Goal: Transaction & Acquisition: Purchase product/service

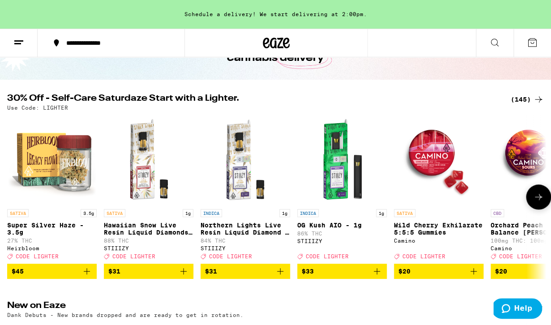
scroll to position [72, 0]
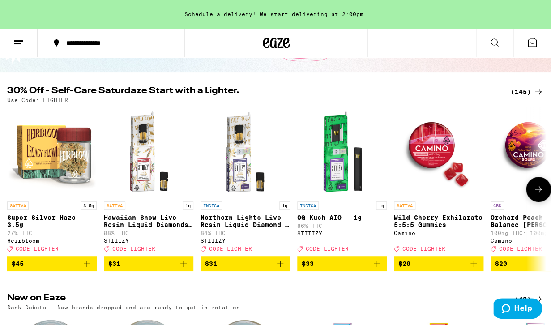
click at [539, 193] on icon at bounding box center [538, 189] width 7 height 6
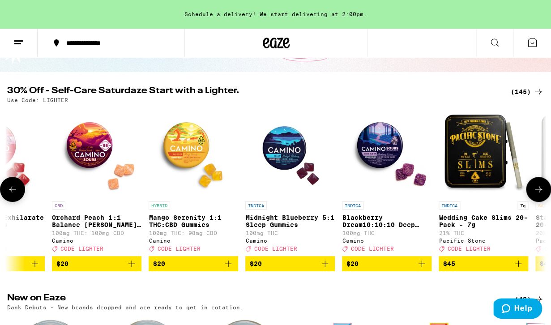
scroll to position [0, 439]
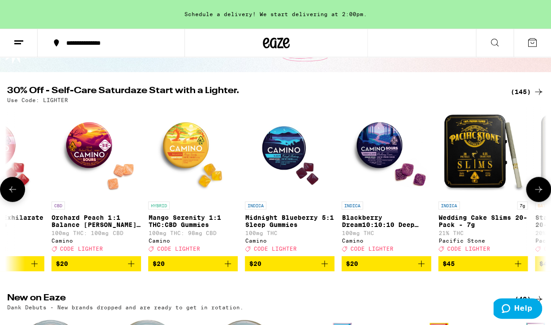
click at [422, 267] on icon "Add to bag" at bounding box center [421, 264] width 6 height 6
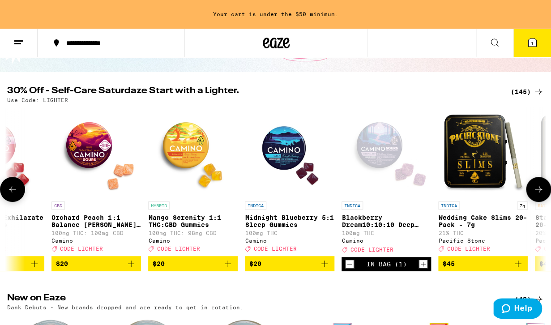
click at [422, 270] on icon "Increment" at bounding box center [423, 264] width 8 height 11
click at [325, 267] on icon "Add to bag" at bounding box center [325, 264] width 6 height 6
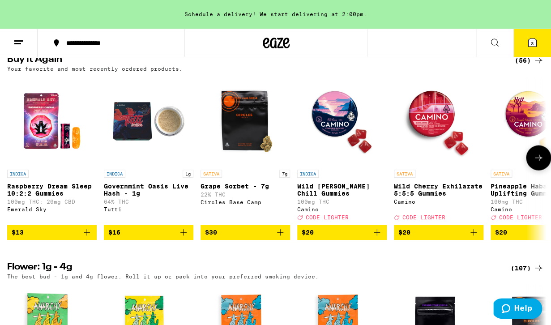
scroll to position [514, 0]
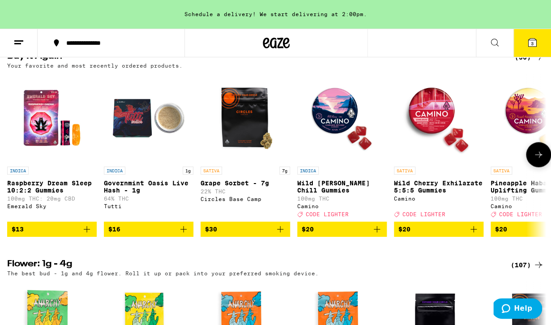
click at [187, 235] on icon "Add to bag" at bounding box center [183, 229] width 11 height 11
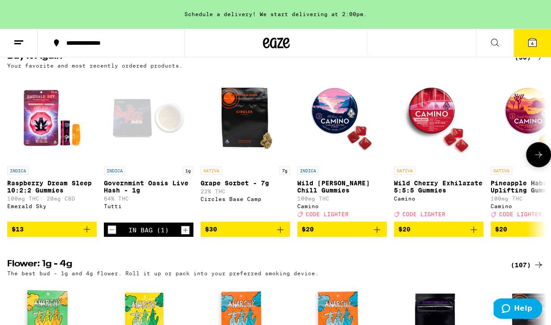
click at [382, 235] on icon "Add to bag" at bounding box center [377, 229] width 11 height 11
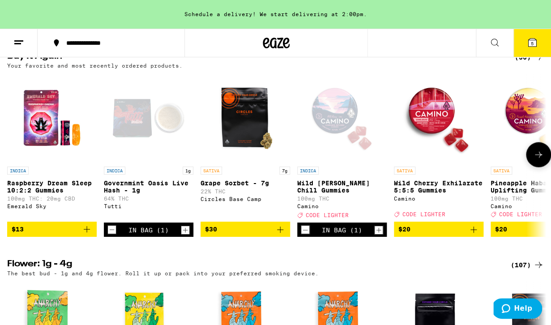
click at [538, 160] on icon at bounding box center [538, 154] width 11 height 11
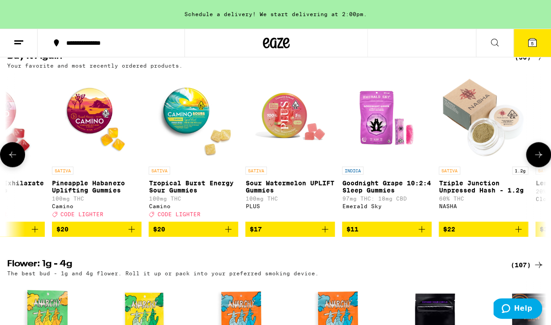
scroll to position [0, 439]
click at [539, 167] on button at bounding box center [538, 154] width 25 height 25
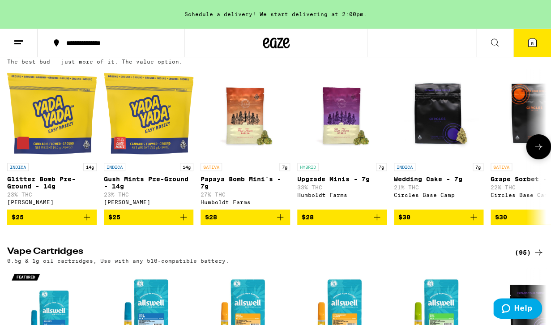
scroll to position [934, 0]
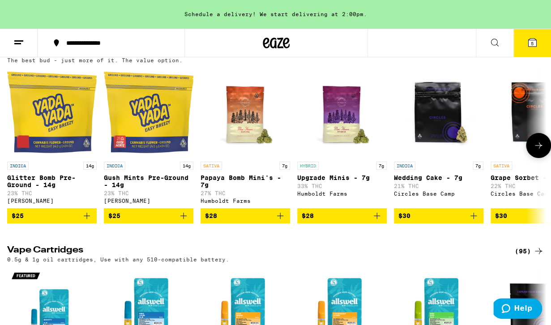
click at [538, 151] on icon at bounding box center [538, 145] width 11 height 11
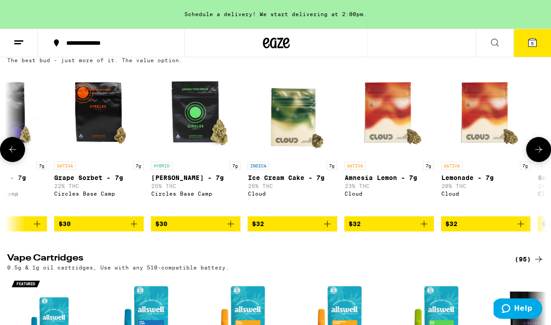
scroll to position [0, 439]
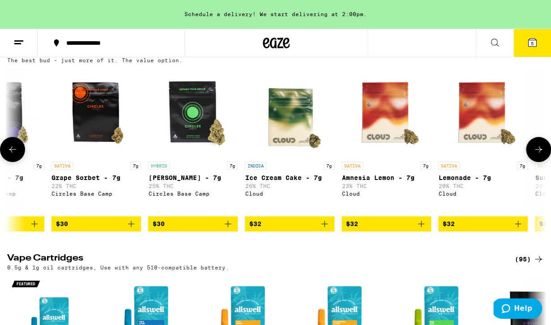
click at [133, 229] on icon "Add to bag" at bounding box center [131, 224] width 11 height 11
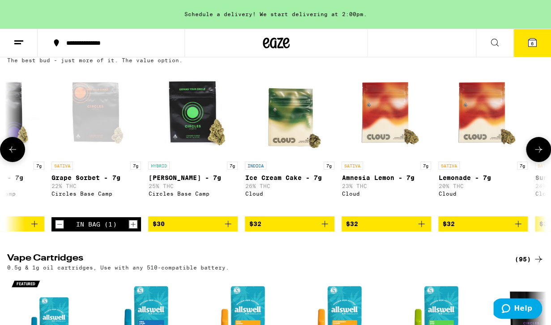
click at [133, 230] on icon "Increment" at bounding box center [133, 224] width 8 height 11
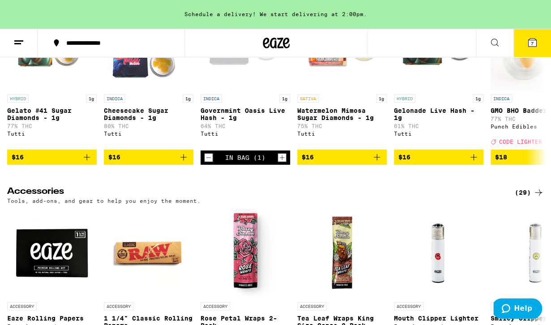
scroll to position [3444, 0]
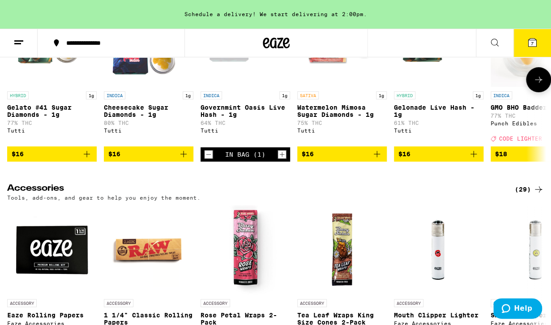
click at [474, 157] on icon "Add to bag" at bounding box center [474, 154] width 6 height 6
click at [536, 85] on icon at bounding box center [538, 79] width 11 height 11
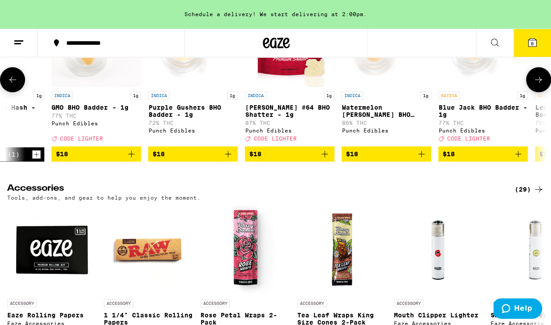
click at [536, 85] on icon at bounding box center [538, 79] width 11 height 11
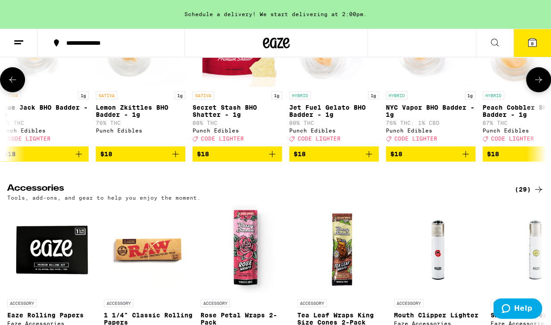
click at [536, 85] on icon at bounding box center [538, 79] width 11 height 11
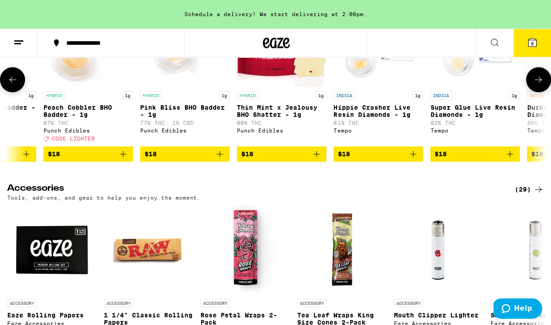
click at [536, 85] on icon at bounding box center [538, 79] width 11 height 11
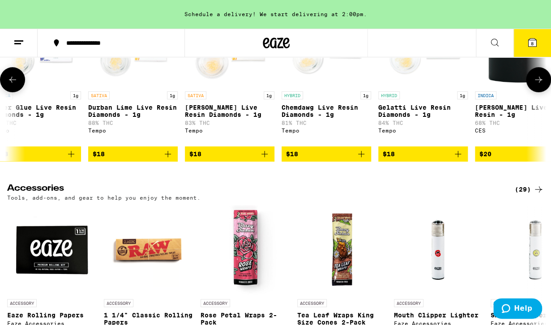
scroll to position [0, 1757]
click at [529, 40] on icon at bounding box center [532, 43] width 8 height 8
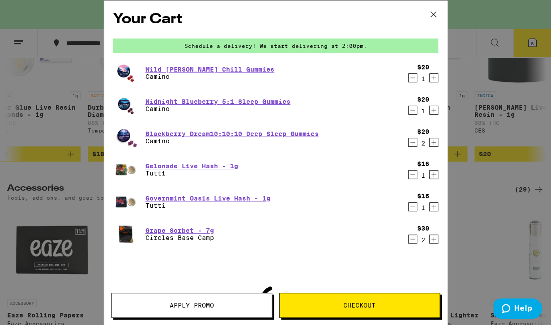
scroll to position [0, 1757]
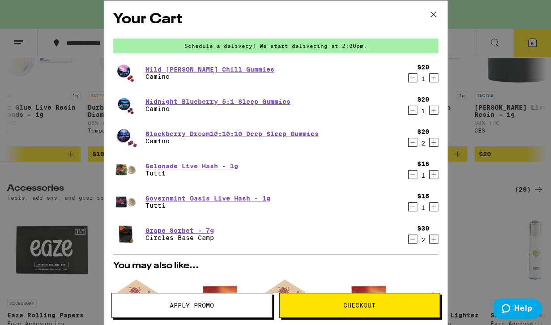
click at [432, 13] on icon at bounding box center [432, 14] width 5 height 5
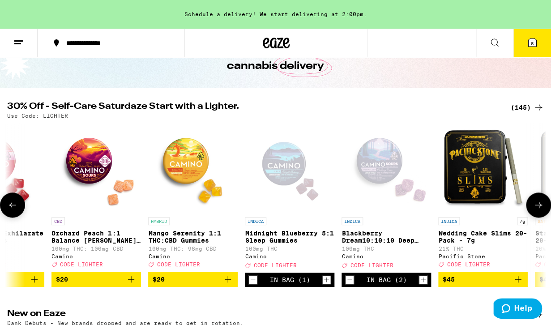
scroll to position [57, 0]
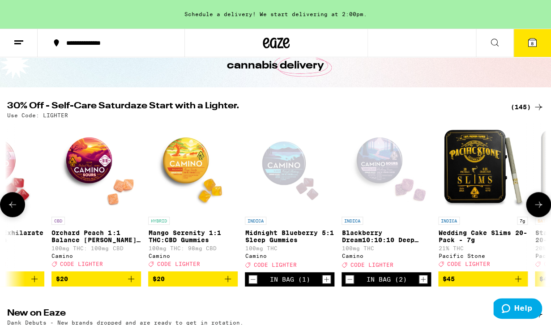
click at [536, 209] on icon at bounding box center [538, 204] width 11 height 11
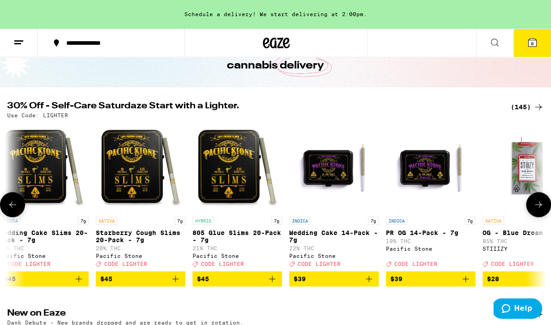
click at [536, 209] on icon at bounding box center [538, 204] width 11 height 11
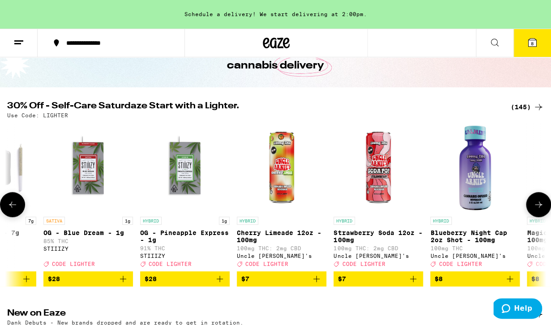
click at [536, 209] on icon at bounding box center [538, 204] width 11 height 11
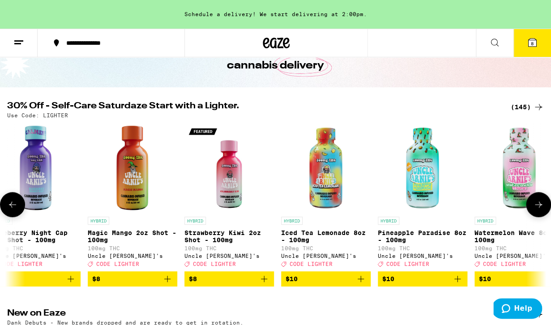
click at [536, 209] on icon at bounding box center [538, 204] width 11 height 11
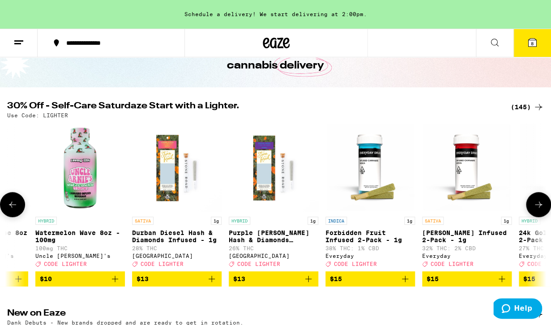
click at [536, 209] on icon at bounding box center [538, 204] width 11 height 11
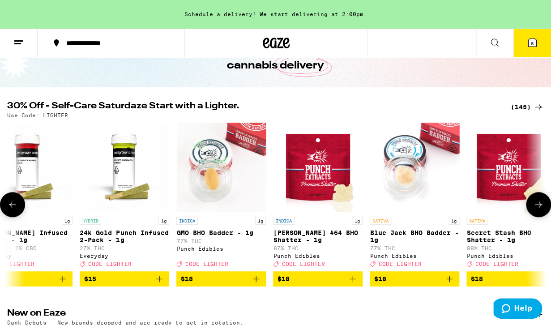
click at [536, 209] on icon at bounding box center [538, 204] width 11 height 11
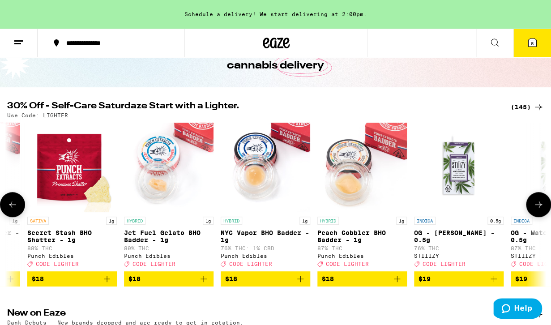
click at [536, 209] on icon at bounding box center [538, 204] width 11 height 11
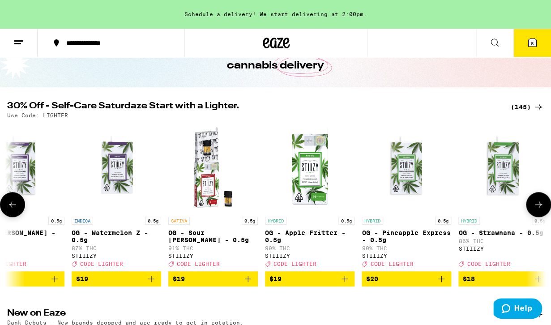
click at [536, 209] on icon at bounding box center [538, 204] width 11 height 11
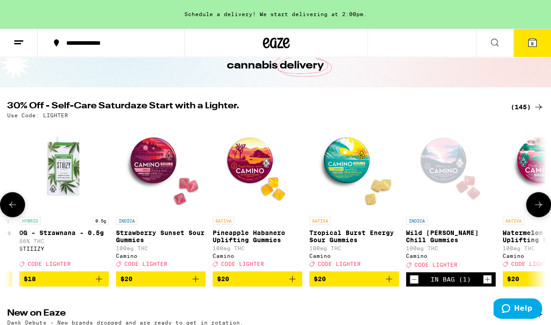
click at [536, 209] on icon at bounding box center [538, 204] width 11 height 11
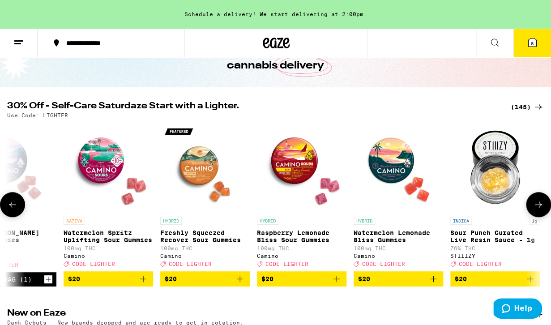
click at [536, 209] on icon at bounding box center [538, 204] width 11 height 11
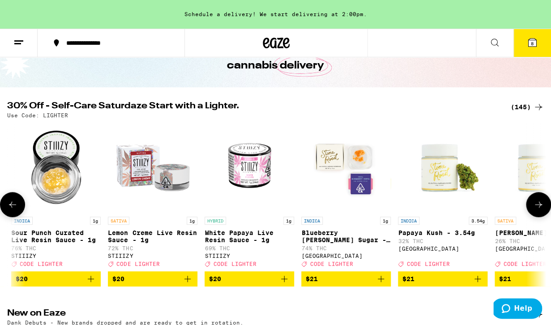
click at [536, 209] on icon at bounding box center [538, 204] width 11 height 11
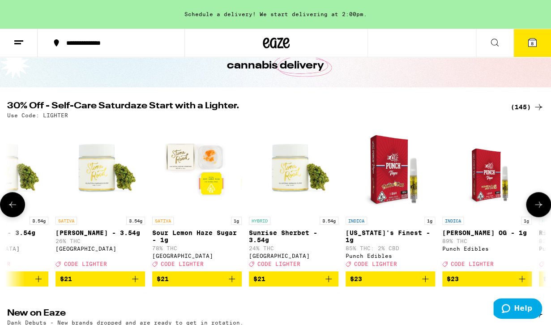
click at [536, 209] on icon at bounding box center [538, 204] width 11 height 11
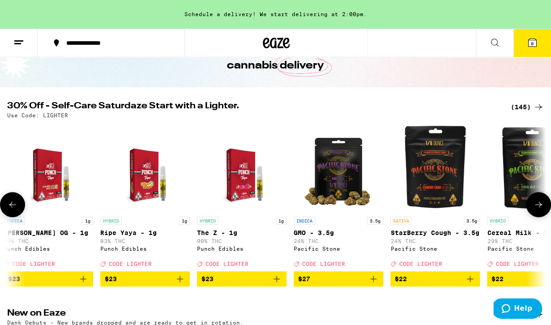
scroll to position [0, 5711]
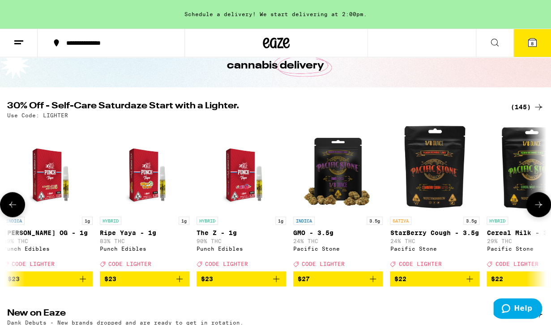
click at [536, 209] on icon at bounding box center [538, 204] width 11 height 11
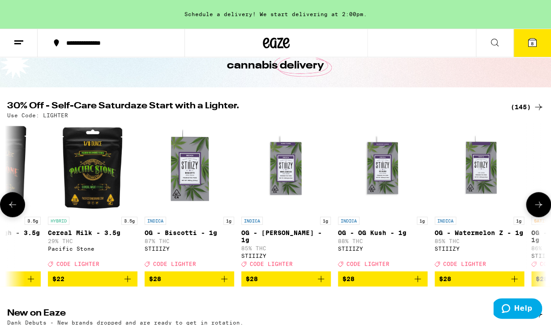
scroll to position [0, 6150]
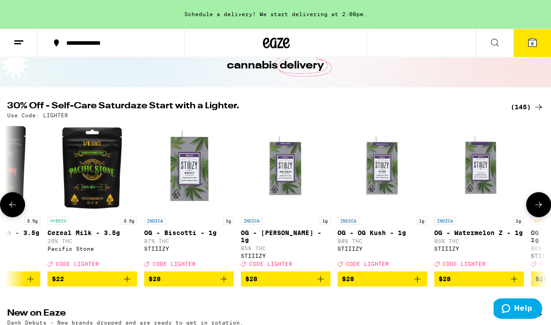
click at [12, 210] on icon at bounding box center [12, 204] width 11 height 11
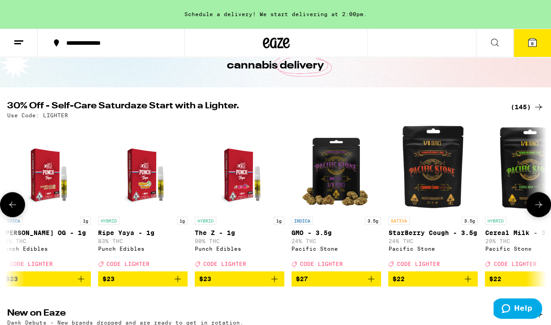
scroll to position [0, 5711]
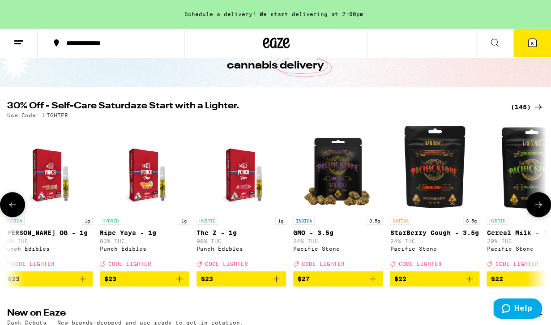
click at [472, 284] on icon "Add to bag" at bounding box center [469, 279] width 11 height 11
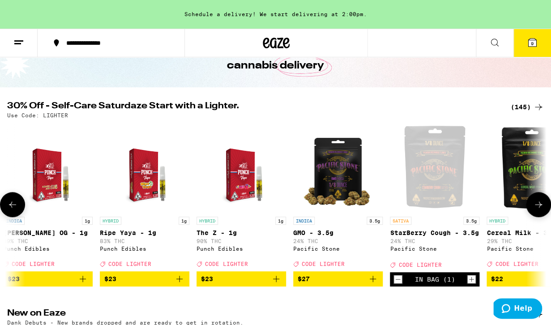
click at [472, 285] on icon "Increment" at bounding box center [472, 279] width 8 height 11
click at [531, 41] on span "10" at bounding box center [532, 43] width 5 height 5
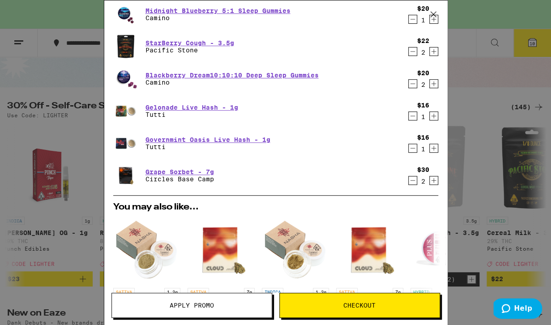
scroll to position [92, 0]
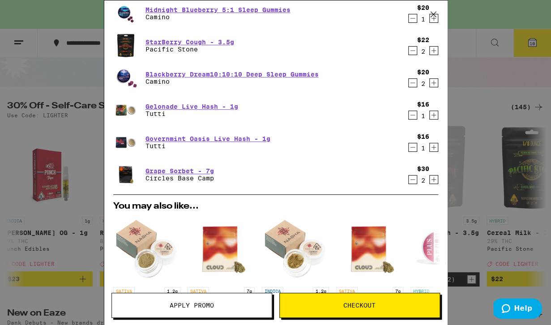
click at [410, 183] on icon "Decrement" at bounding box center [413, 179] width 8 height 11
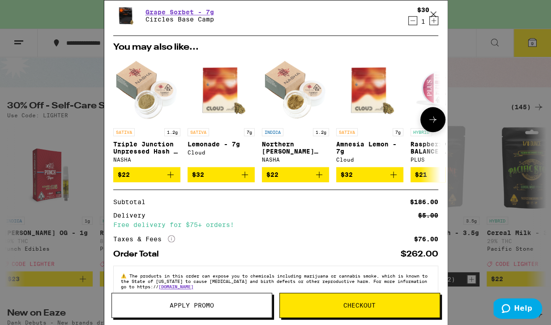
scroll to position [241, 0]
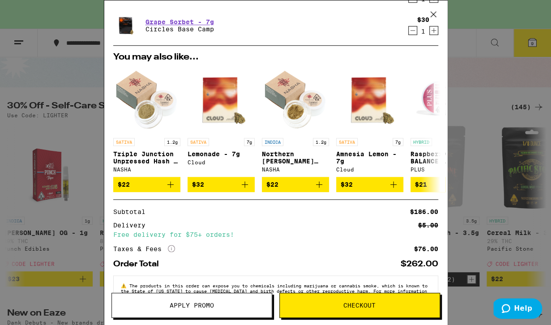
click at [207, 306] on span "Apply Promo" at bounding box center [192, 305] width 44 height 6
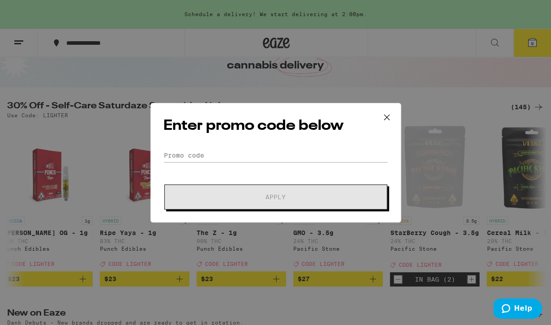
scroll to position [0, 1757]
click at [223, 147] on div "Enter promo code below Promo Code Apply" at bounding box center [275, 163] width 251 height 120
click at [223, 153] on input "Promo Code" at bounding box center [275, 155] width 225 height 13
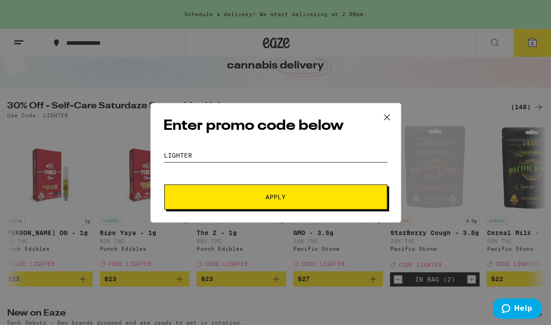
type input "lighter"
click at [277, 194] on span "Apply" at bounding box center [276, 197] width 20 height 6
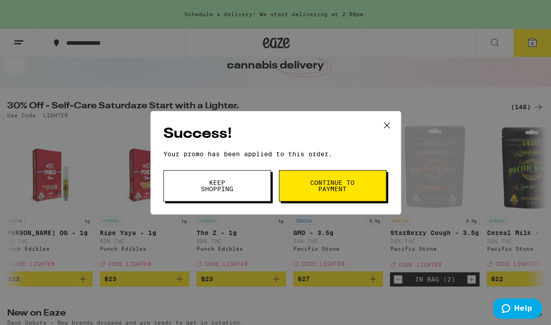
scroll to position [0, 1757]
click at [314, 186] on span "Continue to payment" at bounding box center [333, 186] width 46 height 13
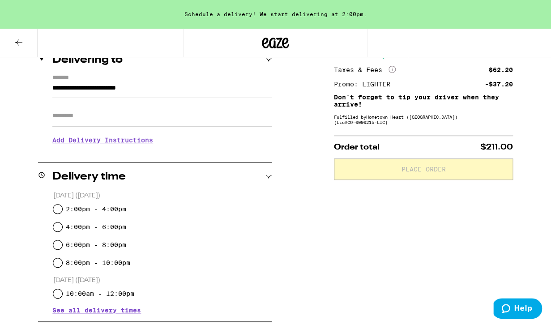
scroll to position [130, 0]
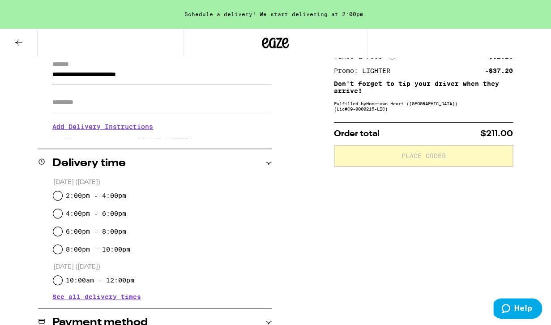
click at [63, 197] on div "2:00pm - 4:00pm" at bounding box center [162, 196] width 219 height 18
click at [57, 196] on input "2:00pm - 4:00pm" at bounding box center [57, 195] width 9 height 9
radio input "true"
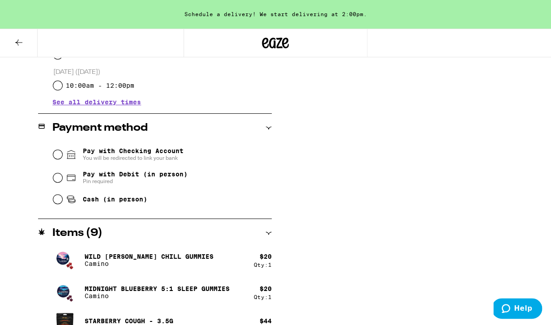
scroll to position [330, 0]
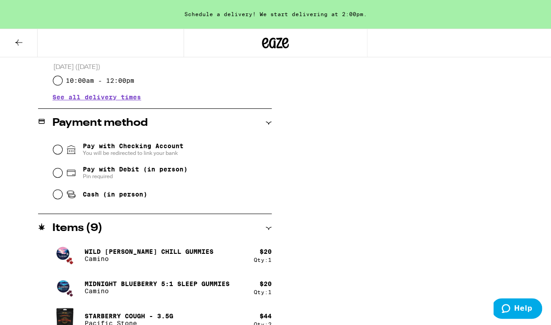
click at [51, 176] on div "Pay with Checking Account You will be redirected to link your bank Pay with Deb…" at bounding box center [155, 170] width 234 height 67
click at [59, 176] on input "Pay with Debit (in person) Pin required" at bounding box center [57, 172] width 9 height 9
radio input "true"
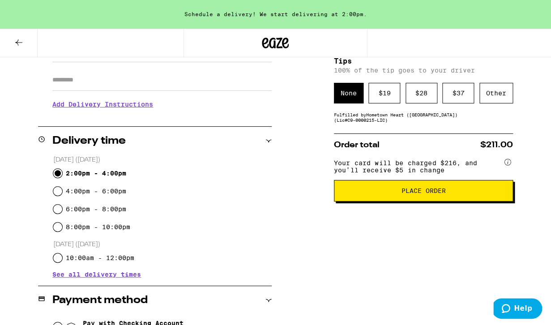
scroll to position [144, 0]
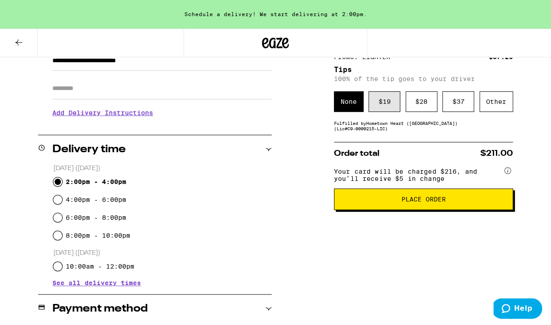
click at [381, 99] on div "$ 19" at bounding box center [385, 101] width 32 height 21
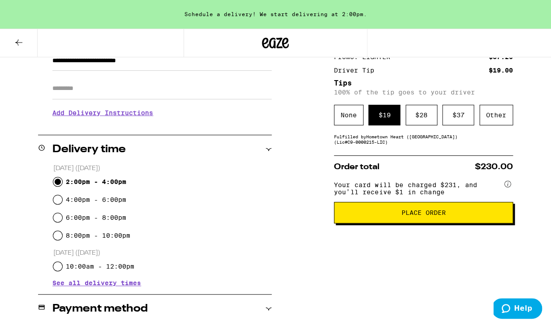
click at [424, 216] on span "Place Order" at bounding box center [423, 213] width 44 height 6
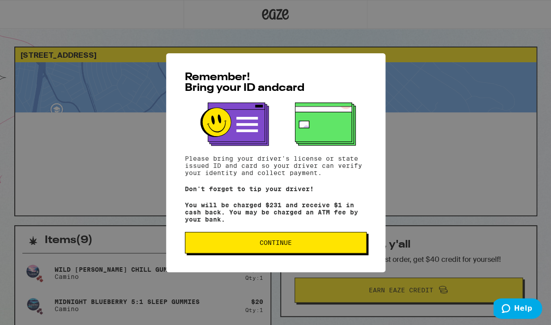
click at [289, 246] on span "Continue" at bounding box center [276, 243] width 32 height 6
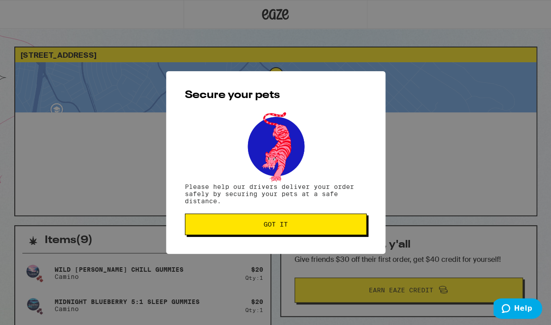
click at [287, 227] on span "Got it" at bounding box center [276, 224] width 24 height 6
